Goal: Task Accomplishment & Management: Manage account settings

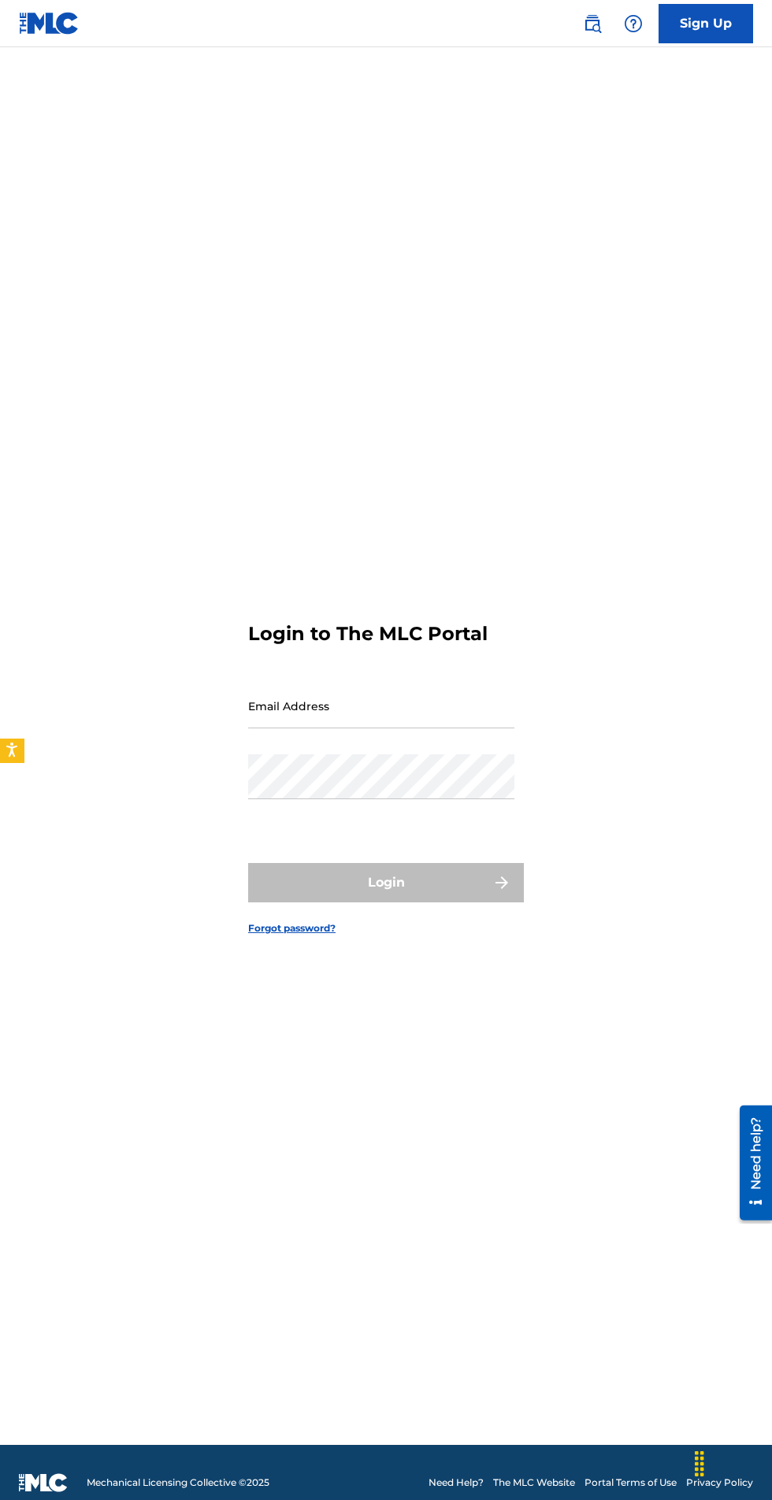
click at [300, 728] on input "Email Address" at bounding box center [381, 705] width 266 height 45
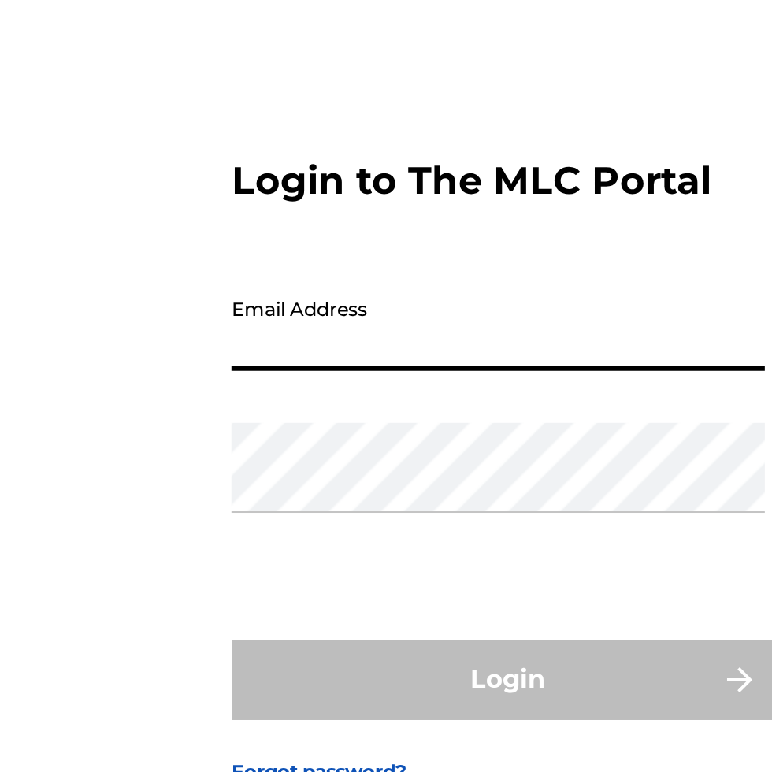
click at [280, 364] on input "Email Address" at bounding box center [381, 341] width 266 height 45
type input "[EMAIL_ADDRESS][DOMAIN_NAME]"
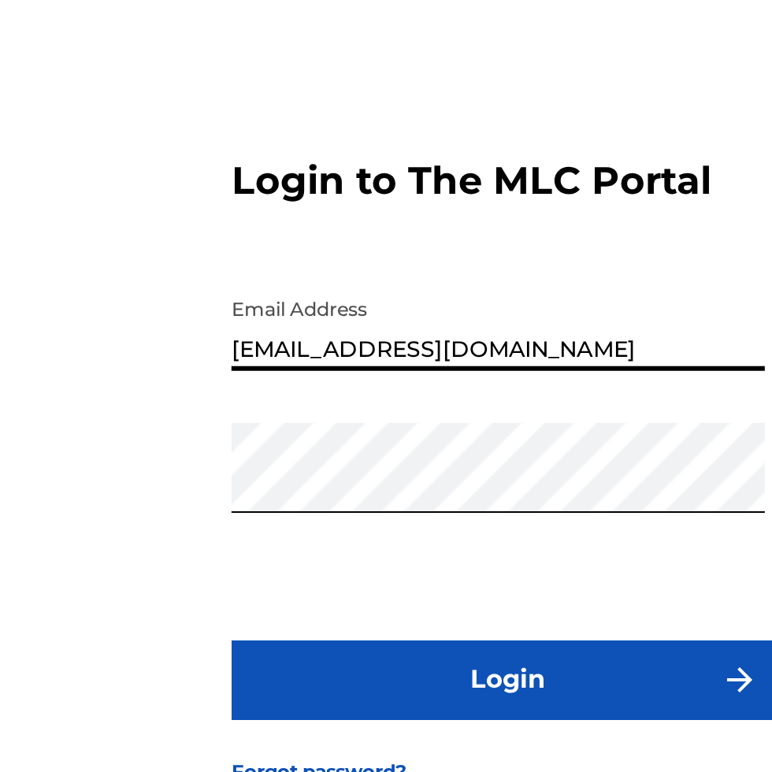
click at [306, 538] on button "Login" at bounding box center [386, 517] width 276 height 39
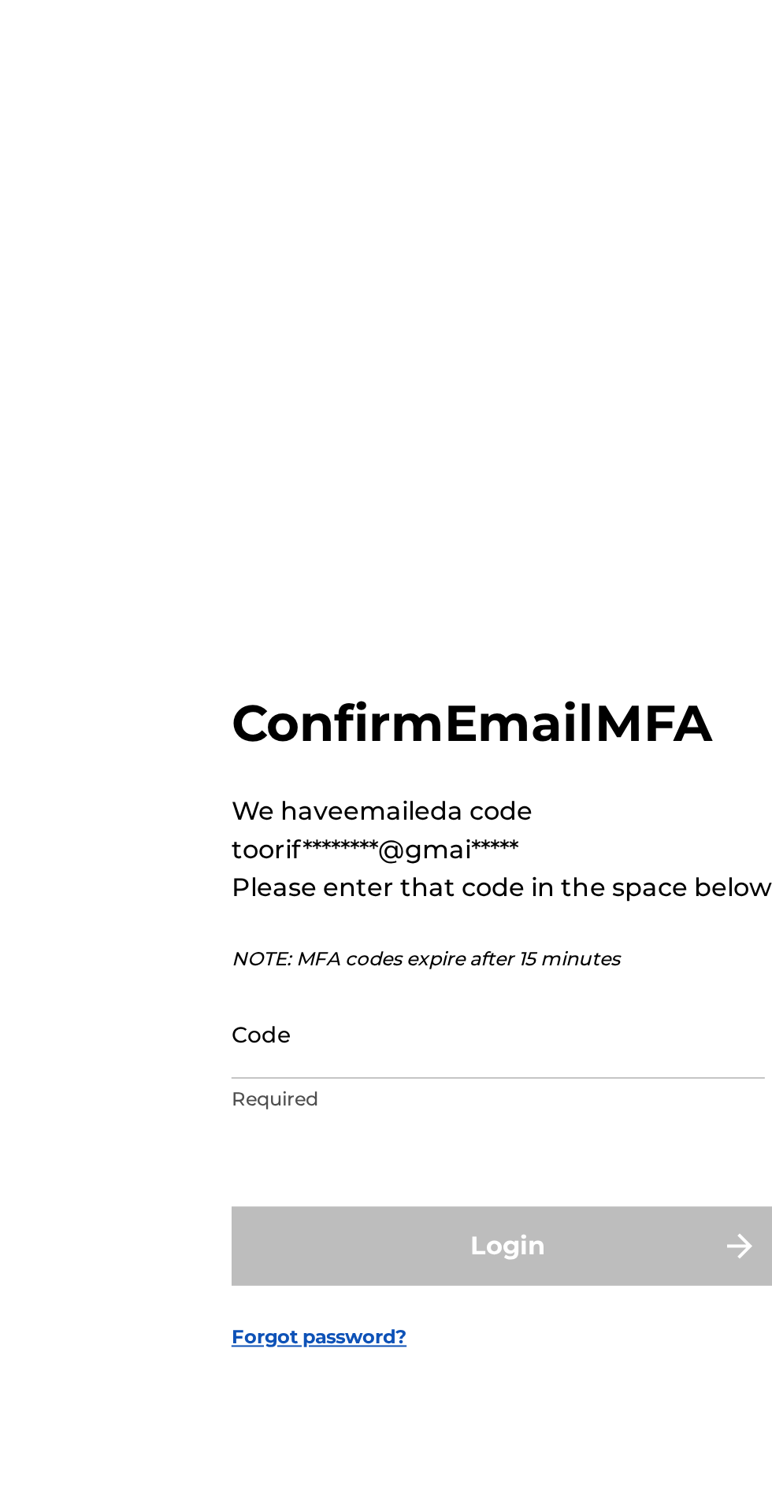
click at [279, 807] on input "Code" at bounding box center [381, 784] width 266 height 45
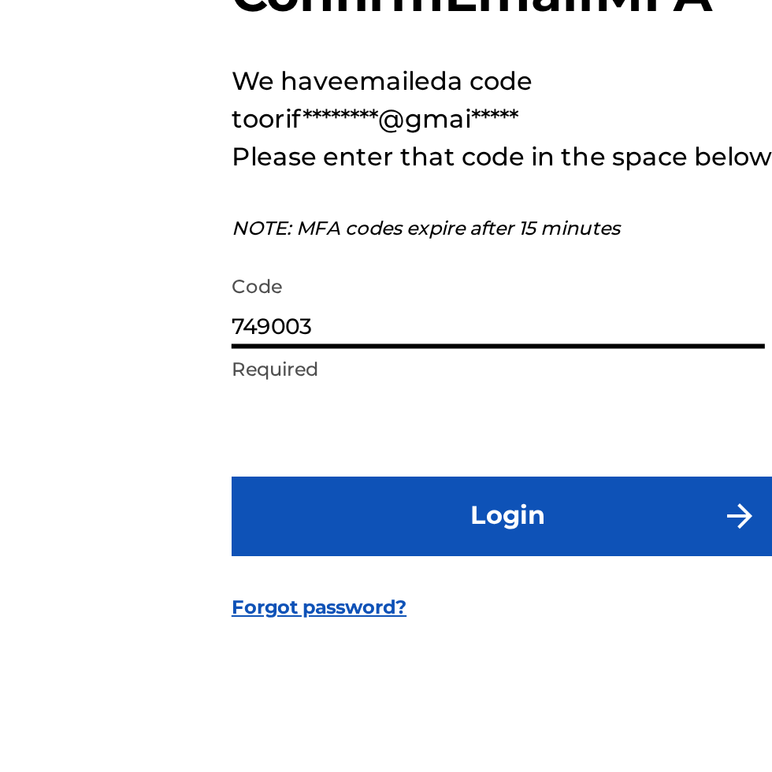
type input "749003"
click at [403, 546] on button "Login" at bounding box center [386, 525] width 276 height 39
